Goal: Task Accomplishment & Management: Manage account settings

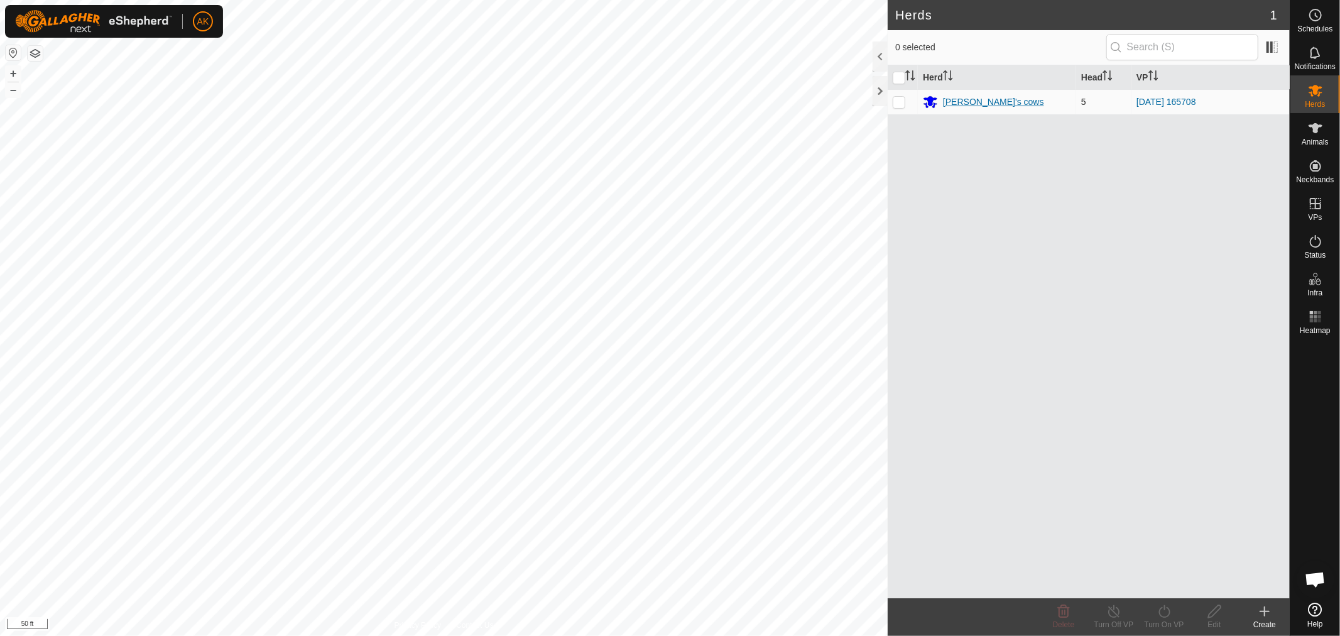
click at [971, 99] on div "[PERSON_NAME]'s cows" at bounding box center [993, 101] width 101 height 13
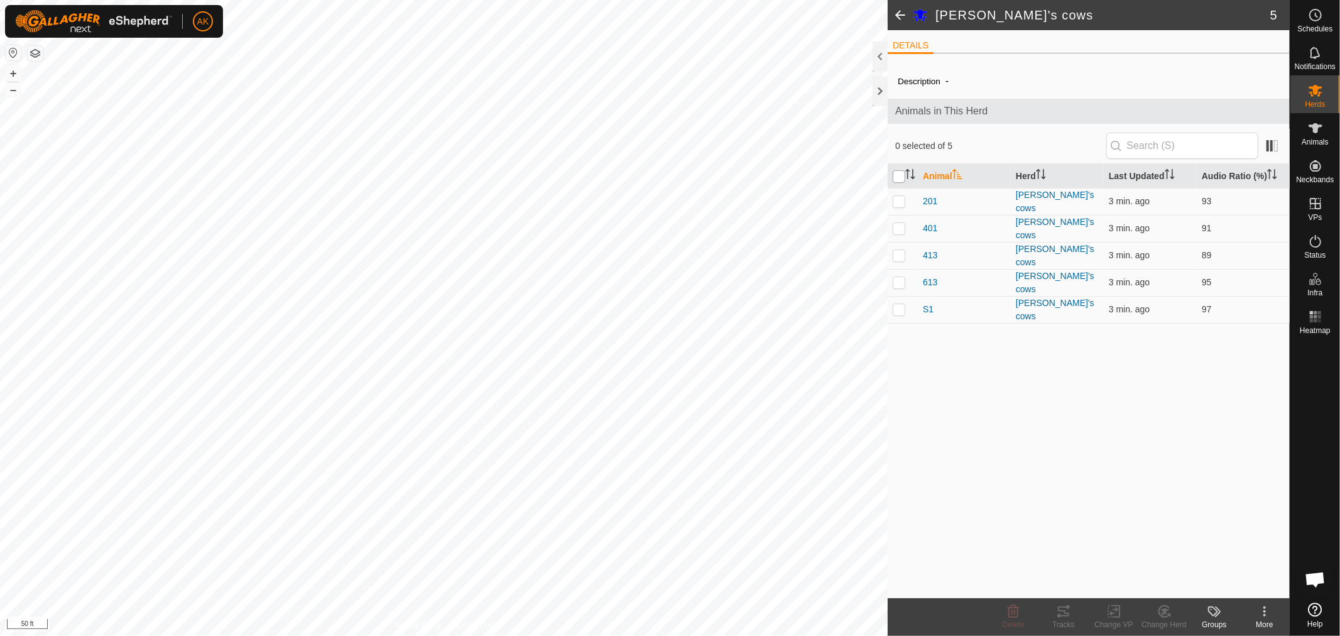
click at [896, 172] on input "checkbox" at bounding box center [899, 176] width 13 height 13
checkbox input "true"
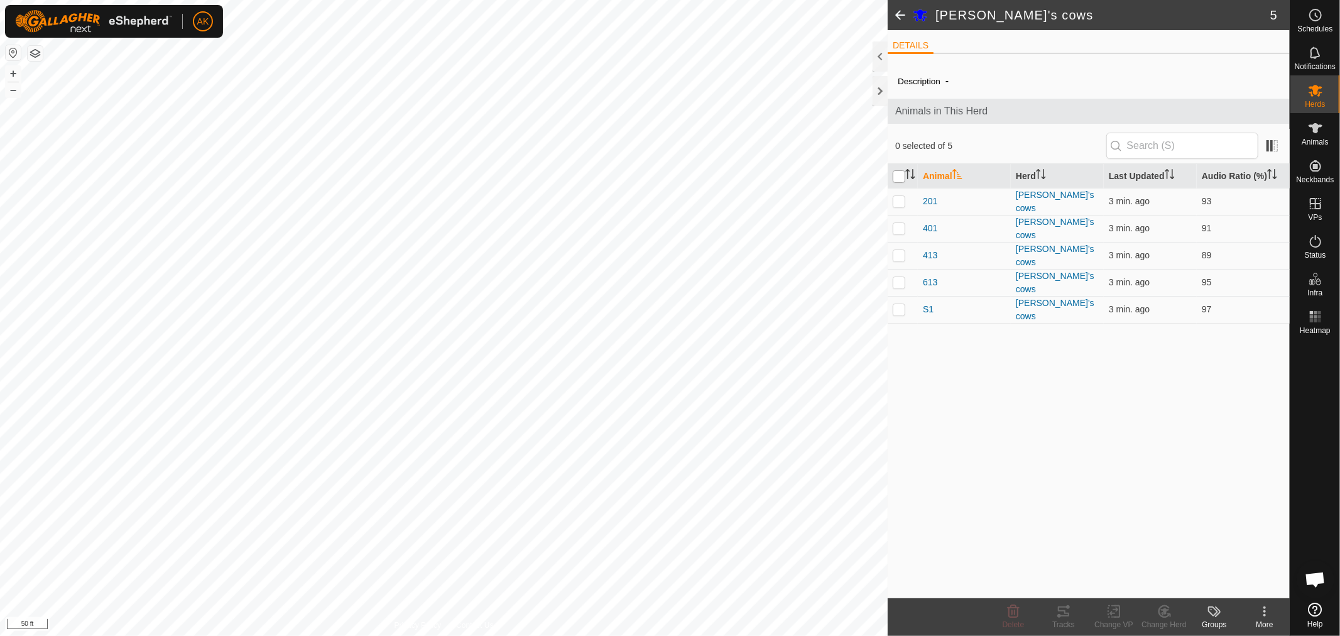
checkbox input "true"
click at [1066, 617] on icon at bounding box center [1063, 611] width 15 height 15
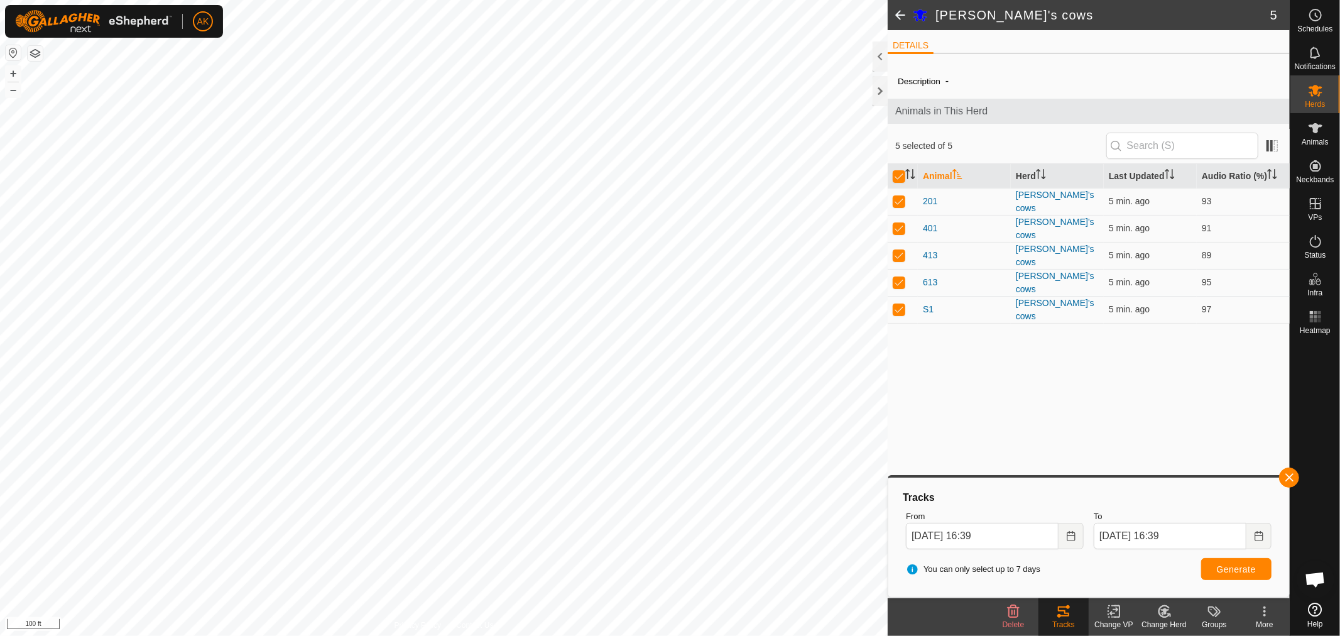
click at [717, 635] on html "AK Schedules Notifications Herds Animals Neckbands VPs Status Infra Heatmap Hel…" at bounding box center [670, 318] width 1340 height 636
